Goal: Task Accomplishment & Management: Manage account settings

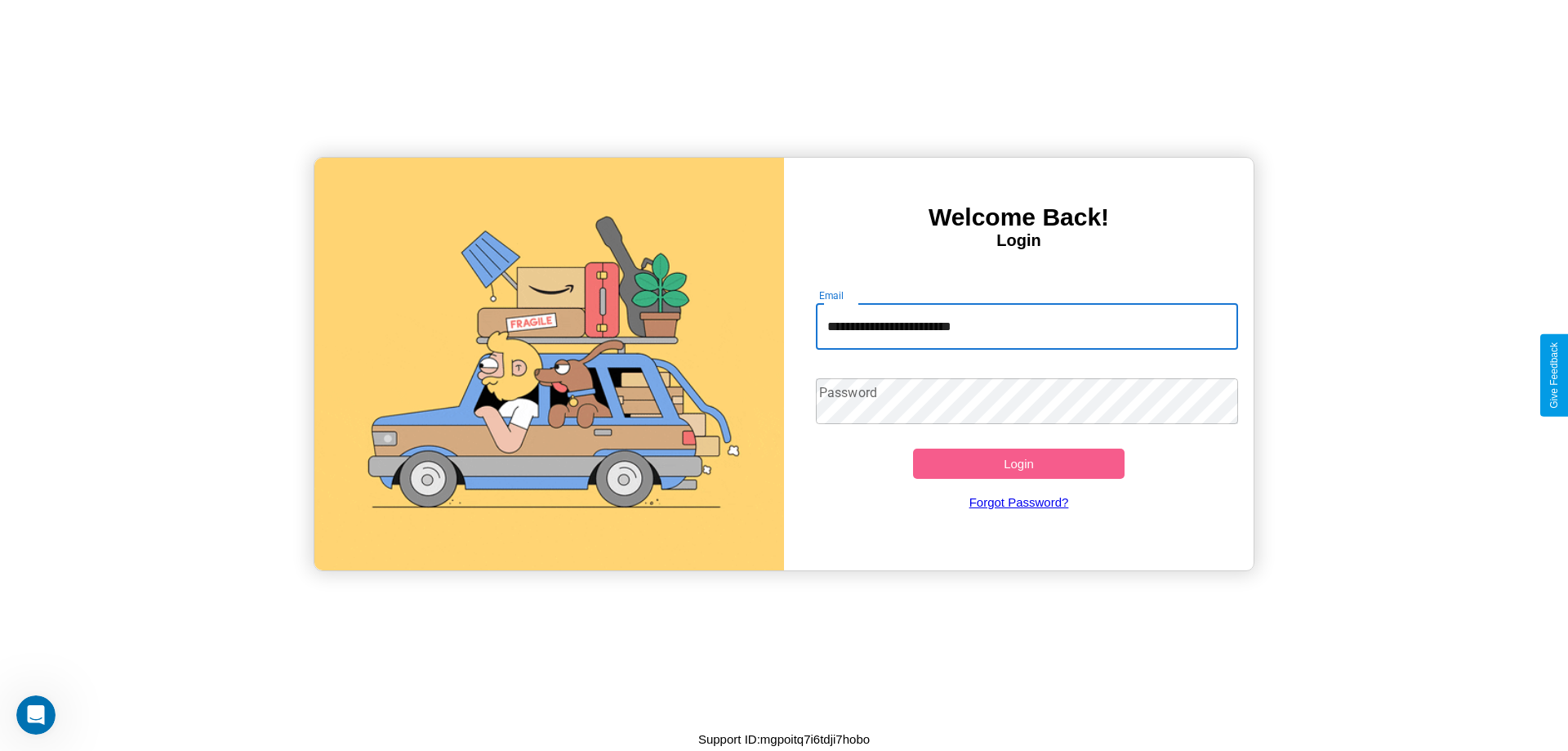
type input "**********"
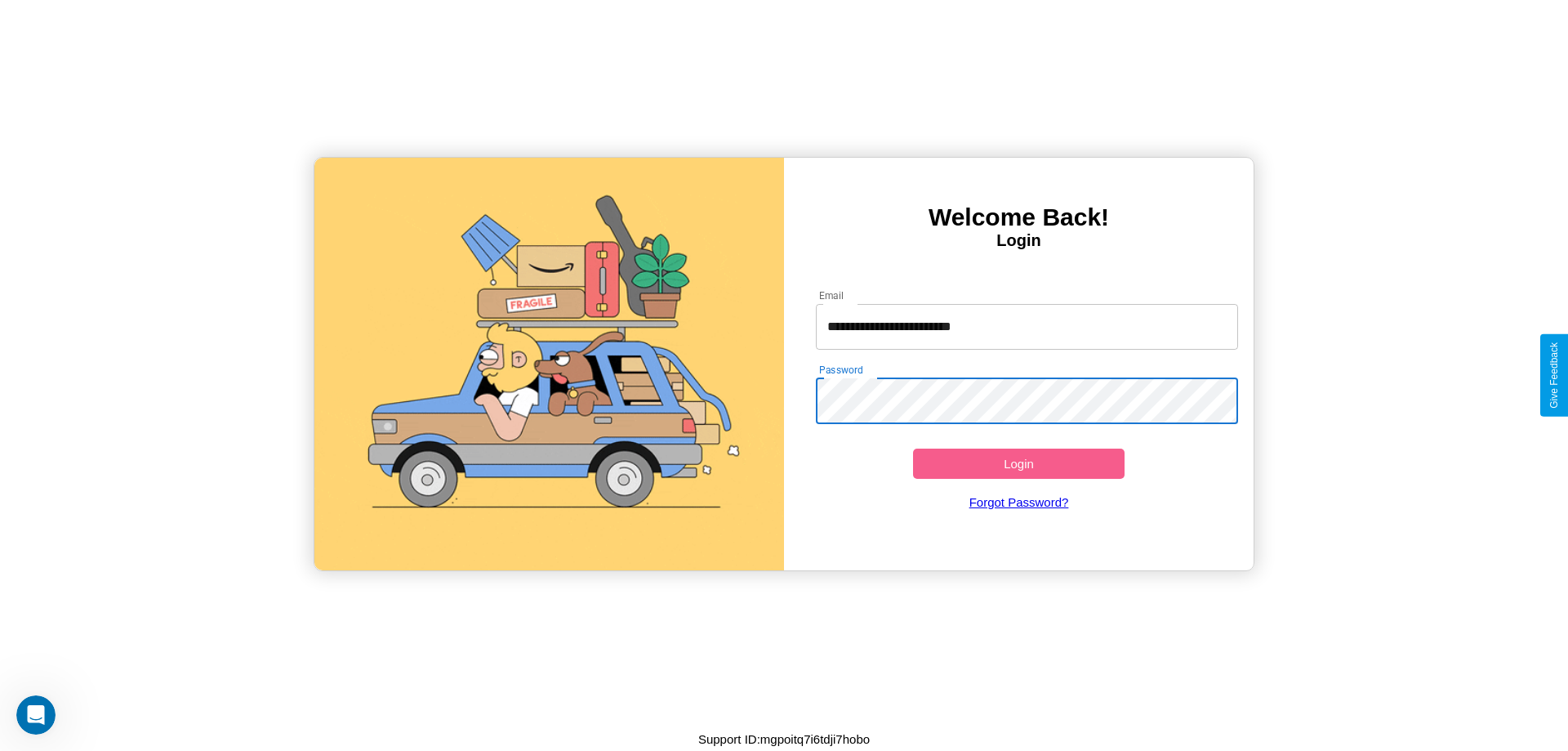
click at [1019, 463] on button "Login" at bounding box center [1019, 463] width 211 height 30
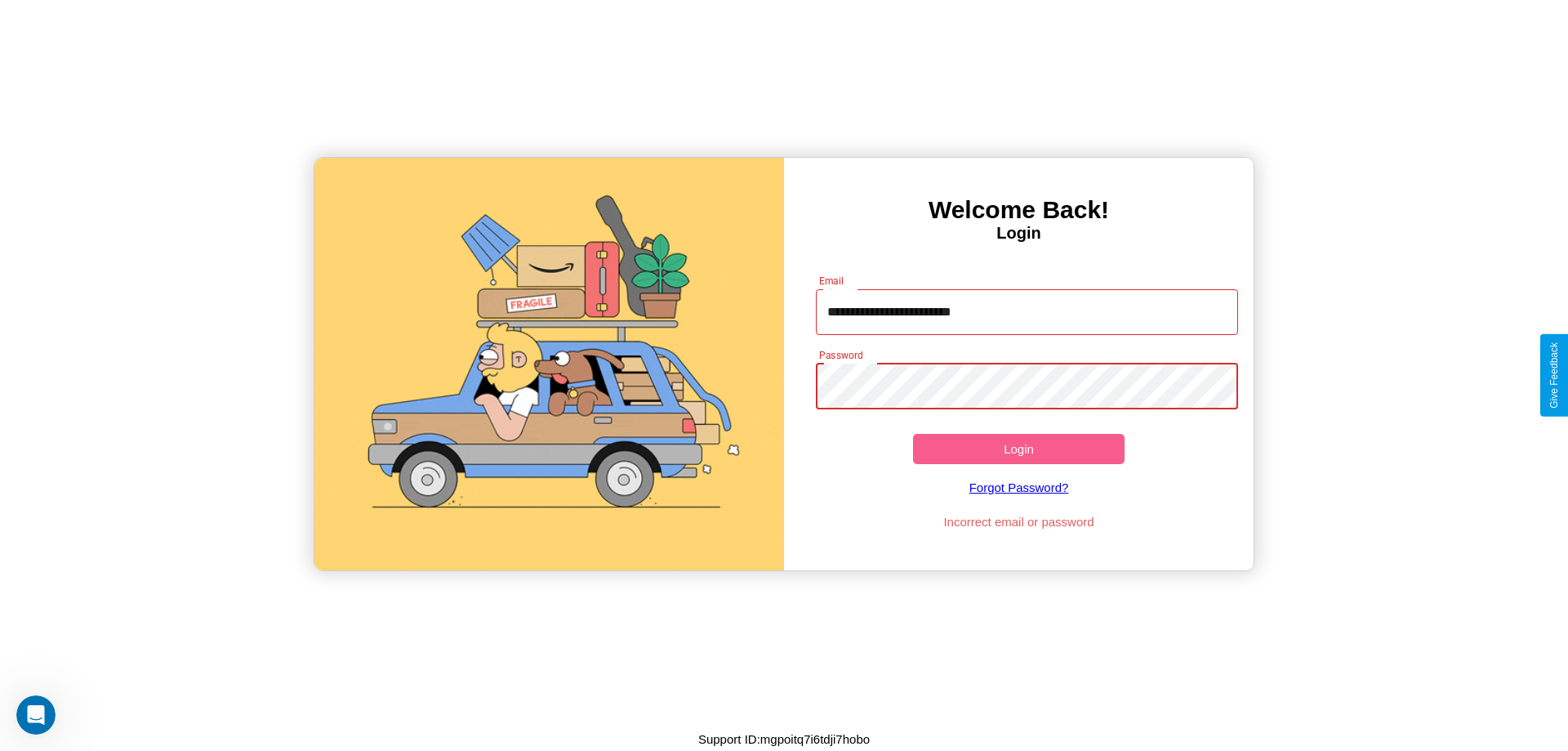
click at [1019, 448] on button "Login" at bounding box center [1019, 449] width 211 height 30
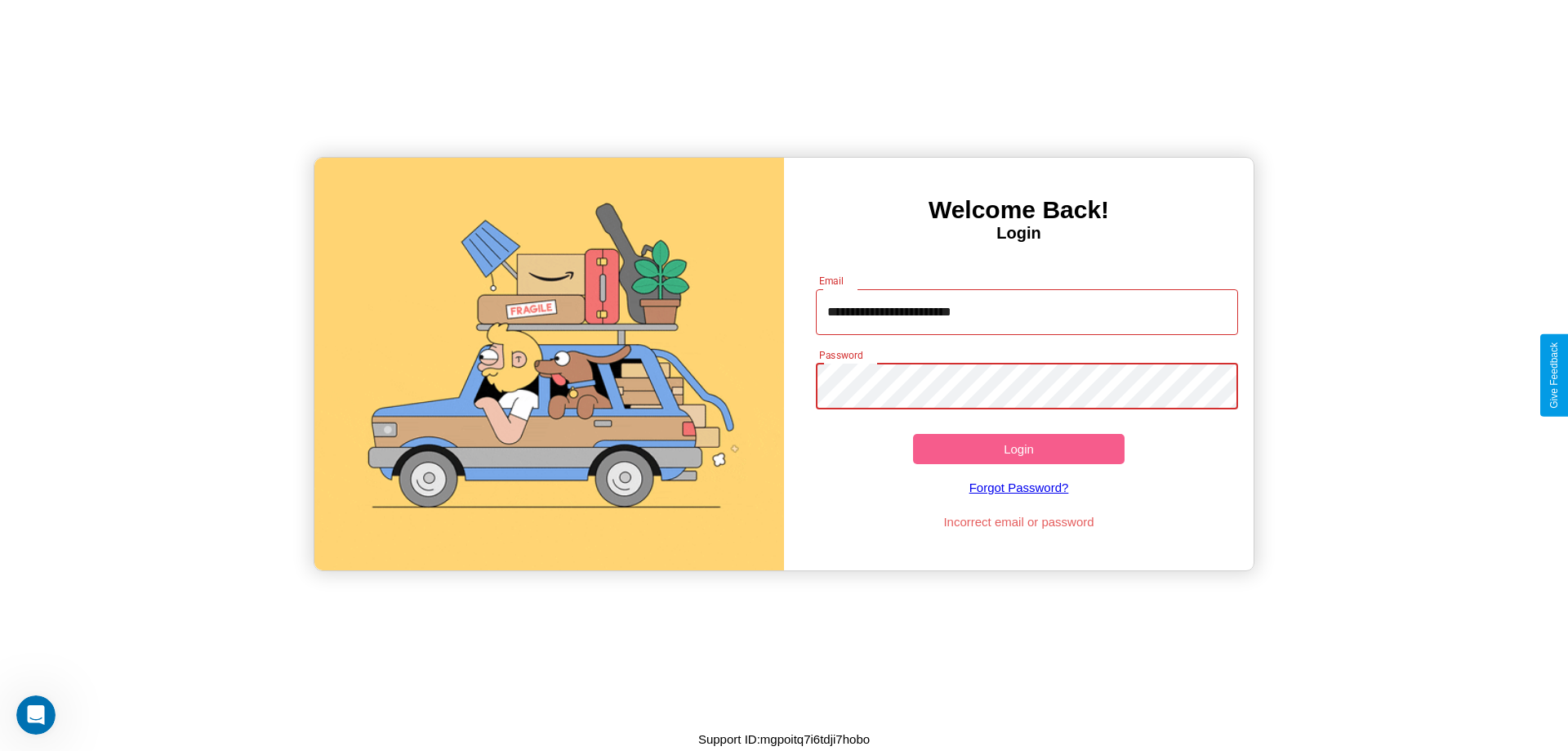
click at [1019, 448] on button "Login" at bounding box center [1019, 449] width 211 height 30
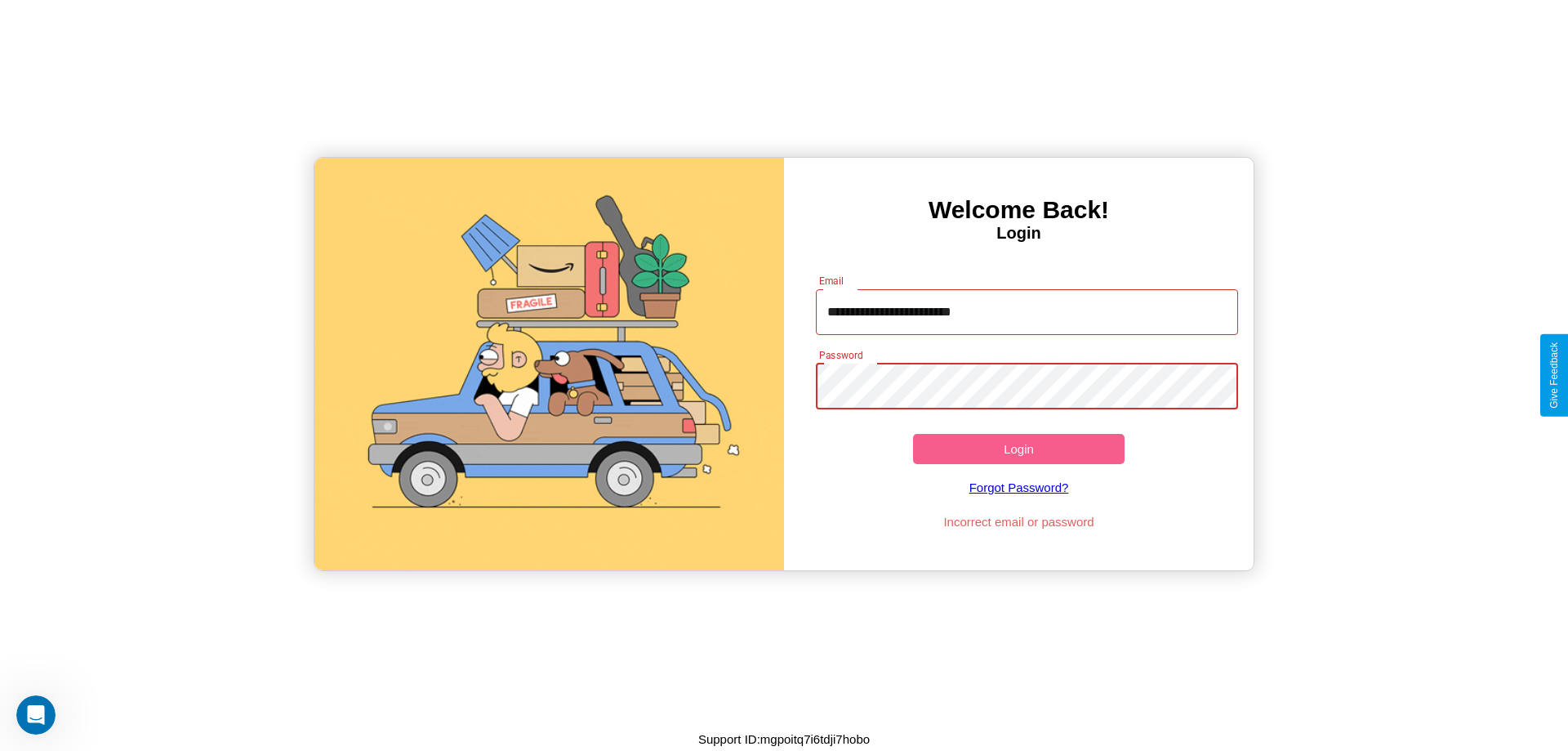
click at [1019, 448] on button "Login" at bounding box center [1019, 449] width 211 height 30
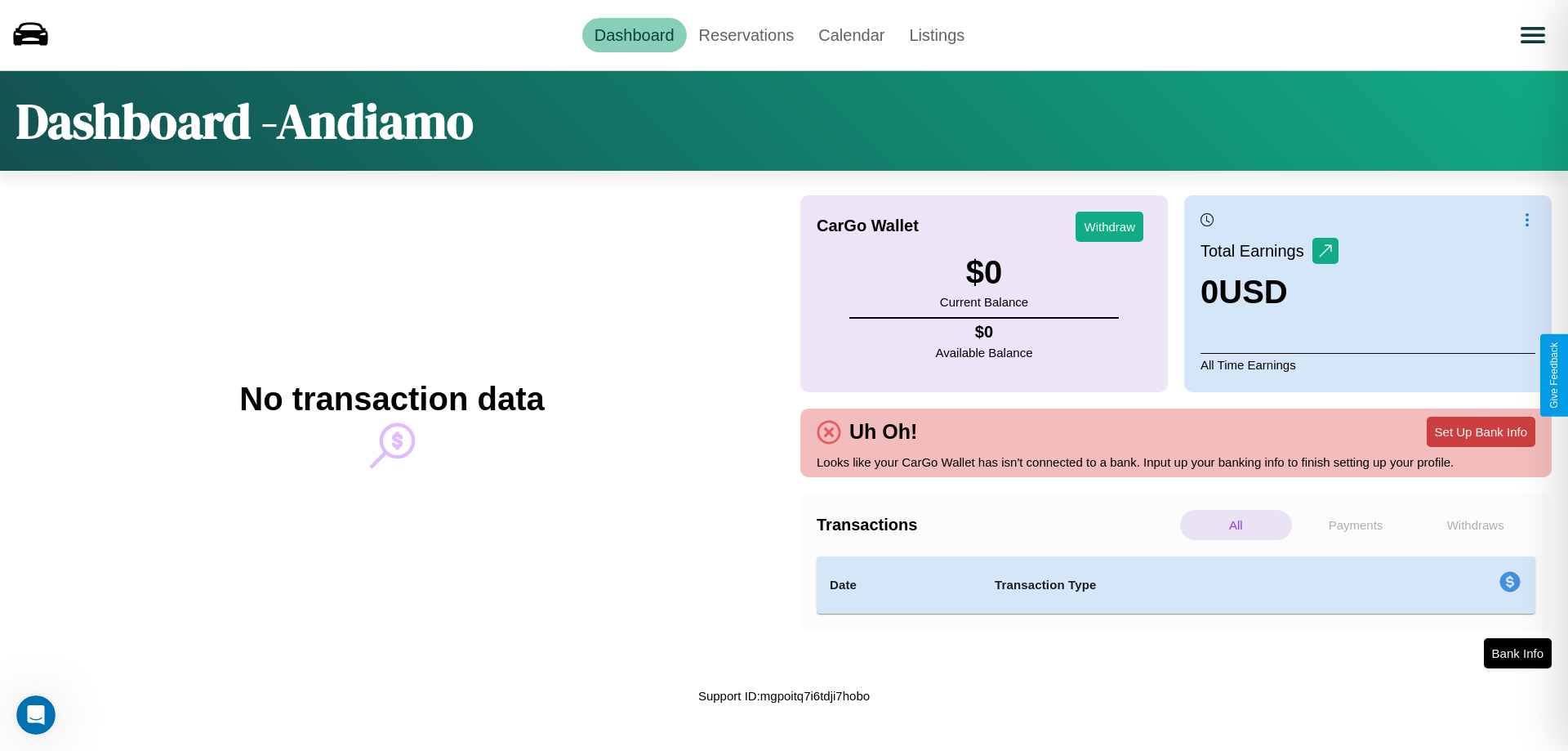
click at [1481, 431] on button "Set Up Bank Info" at bounding box center [1480, 432] width 108 height 30
